Goal: Information Seeking & Learning: Learn about a topic

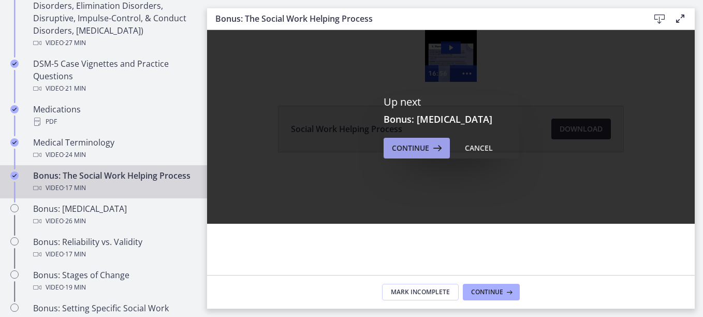
click at [413, 140] on button "Continue" at bounding box center [417, 148] width 66 height 21
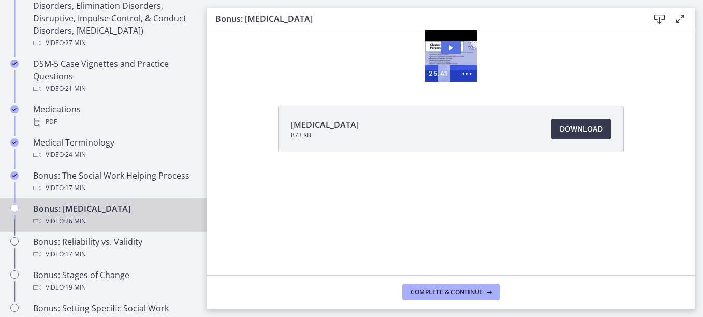
click at [452, 46] on icon "Play Video: chtpa6pl07nsrrbj7670.mp4" at bounding box center [451, 47] width 20 height 12
click at [454, 34] on div at bounding box center [451, 56] width 52 height 52
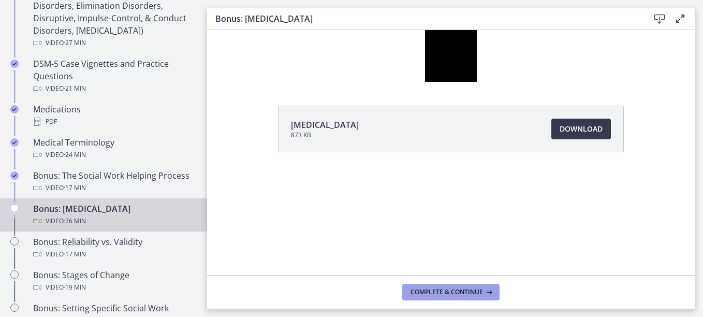
click at [466, 288] on span "Complete & continue" at bounding box center [447, 292] width 73 height 8
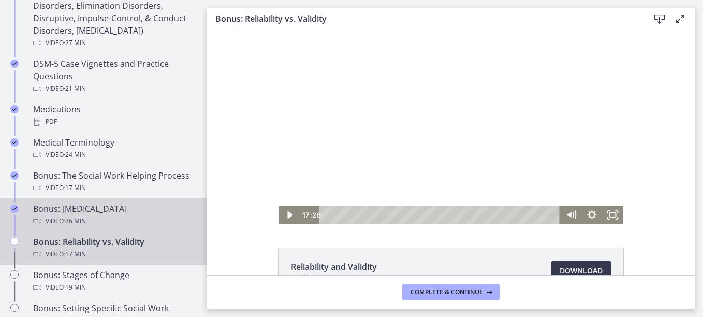
click at [77, 205] on div "Bonus: Personality Disorders Video · 26 min" at bounding box center [114, 215] width 162 height 25
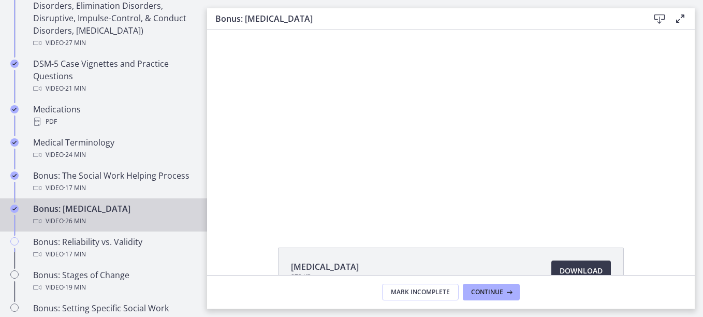
click at [487, 229] on div "Personality Disorders 873 KB Download Opens in a new window" at bounding box center [451, 152] width 488 height 245
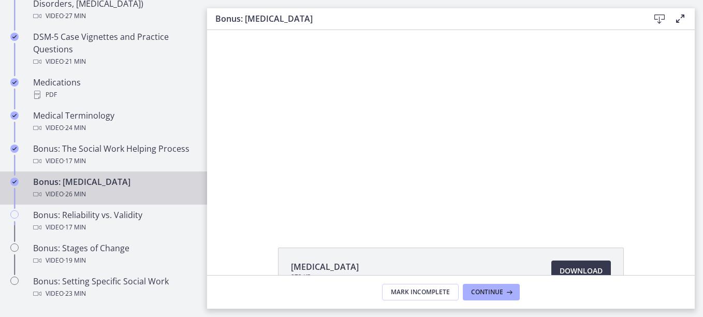
scroll to position [748, 0]
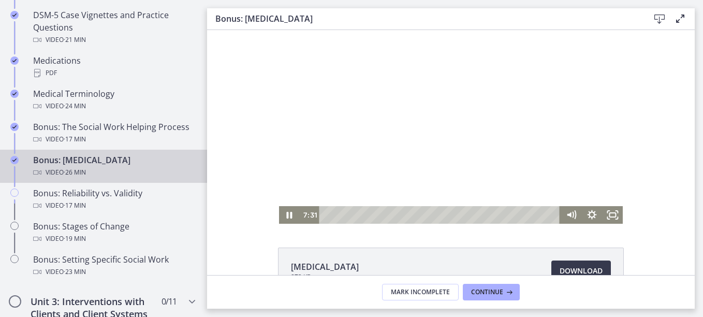
drag, startPoint x: 535, startPoint y: 171, endPoint x: 531, endPoint y: 166, distance: 6.2
click at [531, 166] on div at bounding box center [451, 127] width 344 height 194
click at [282, 215] on icon "Play Video" at bounding box center [290, 215] width 25 height 21
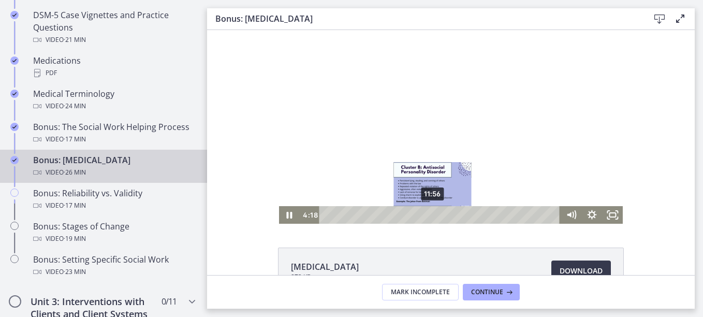
click at [429, 214] on div "11:56" at bounding box center [441, 215] width 229 height 18
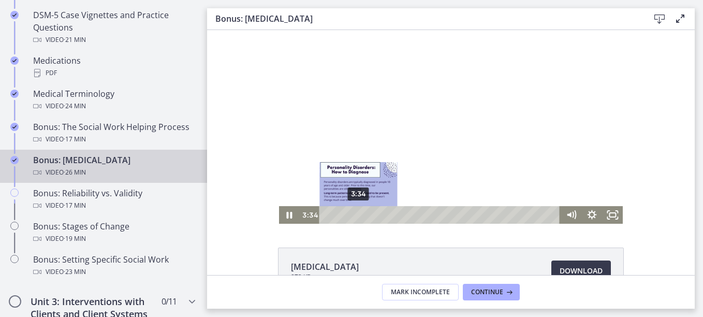
click at [355, 214] on div "3:34" at bounding box center [441, 215] width 229 height 18
click at [359, 213] on div "4:02" at bounding box center [441, 215] width 229 height 18
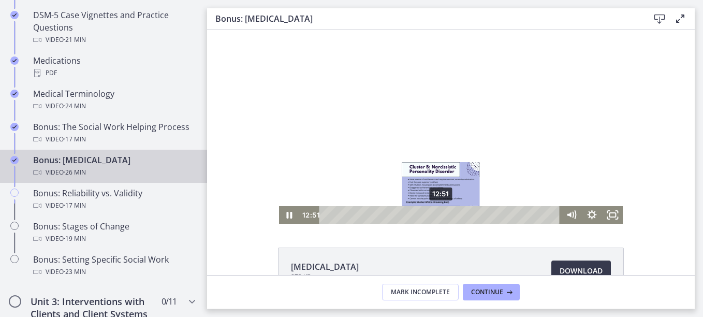
click at [438, 213] on div "12:51" at bounding box center [441, 215] width 229 height 18
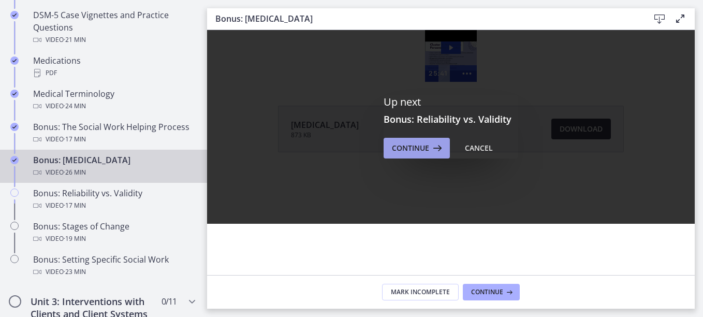
click at [404, 146] on span "Continue" at bounding box center [410, 148] width 37 height 12
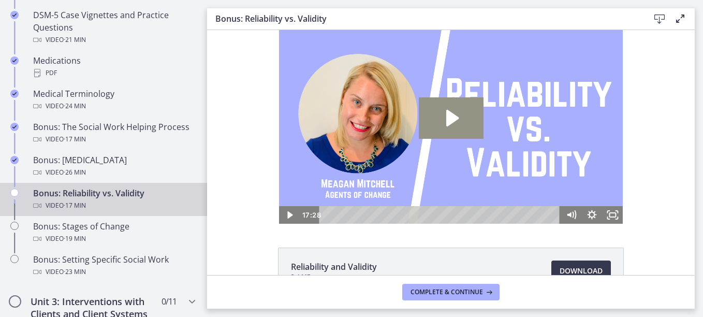
click at [452, 109] on icon "Play Video: cls55igrkbac72sj7790.mp4" at bounding box center [451, 117] width 65 height 41
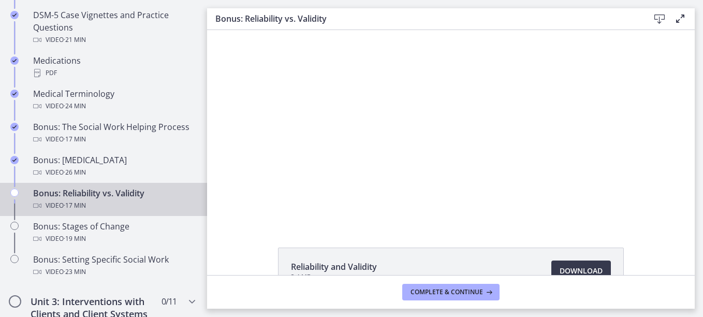
scroll to position [20, 0]
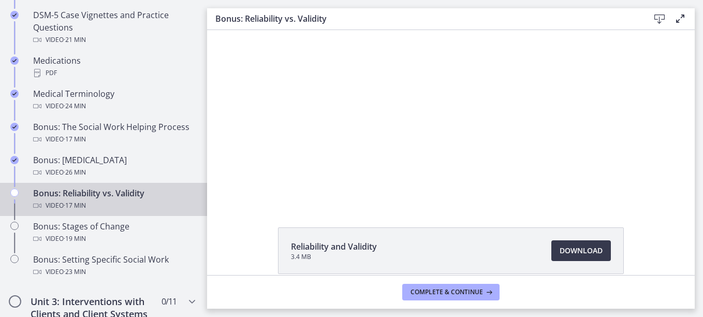
drag, startPoint x: 593, startPoint y: 216, endPoint x: 654, endPoint y: 247, distance: 68.8
click at [654, 247] on div "Reliability and Validity 3.4 MB Download Opens in a new window" at bounding box center [451, 275] width 488 height 96
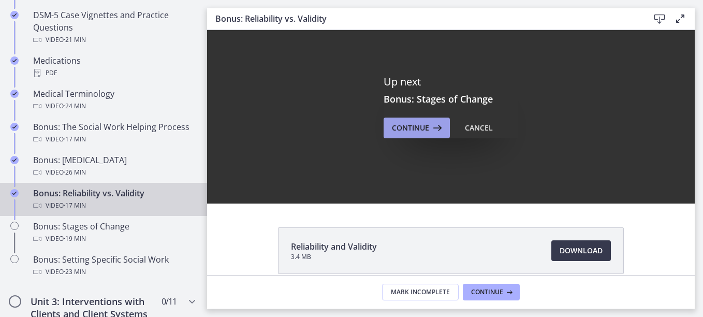
click at [424, 125] on span "Continue" at bounding box center [410, 128] width 37 height 12
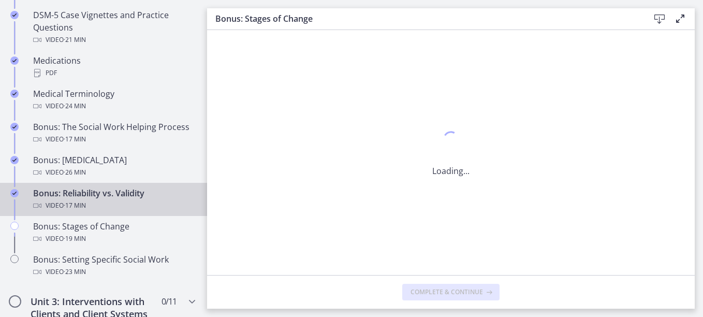
scroll to position [0, 0]
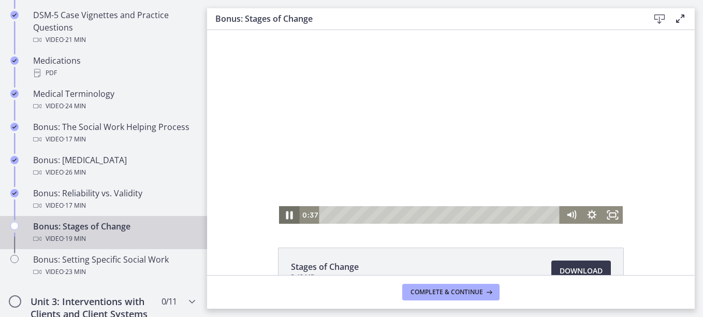
click at [287, 217] on icon "Pause" at bounding box center [289, 215] width 7 height 8
click at [286, 211] on icon "Play Video" at bounding box center [290, 215] width 25 height 21
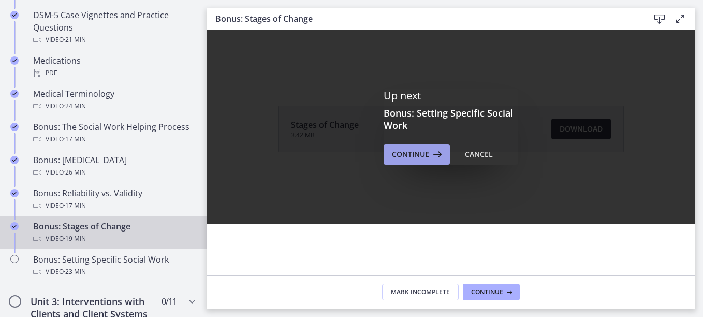
click at [408, 154] on span "Continue" at bounding box center [410, 154] width 37 height 12
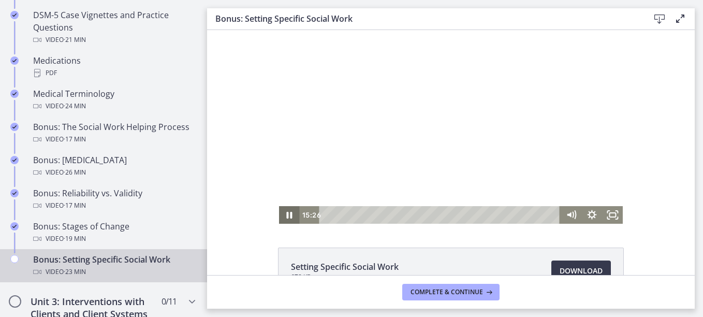
click at [287, 215] on icon "Pause" at bounding box center [290, 215] width 6 height 7
click at [287, 215] on icon "Play Video" at bounding box center [289, 214] width 5 height 7
click at [286, 213] on icon "Pause" at bounding box center [289, 215] width 25 height 21
click at [287, 213] on icon "Play Video" at bounding box center [289, 214] width 5 height 7
